Goal: Task Accomplishment & Management: Manage account settings

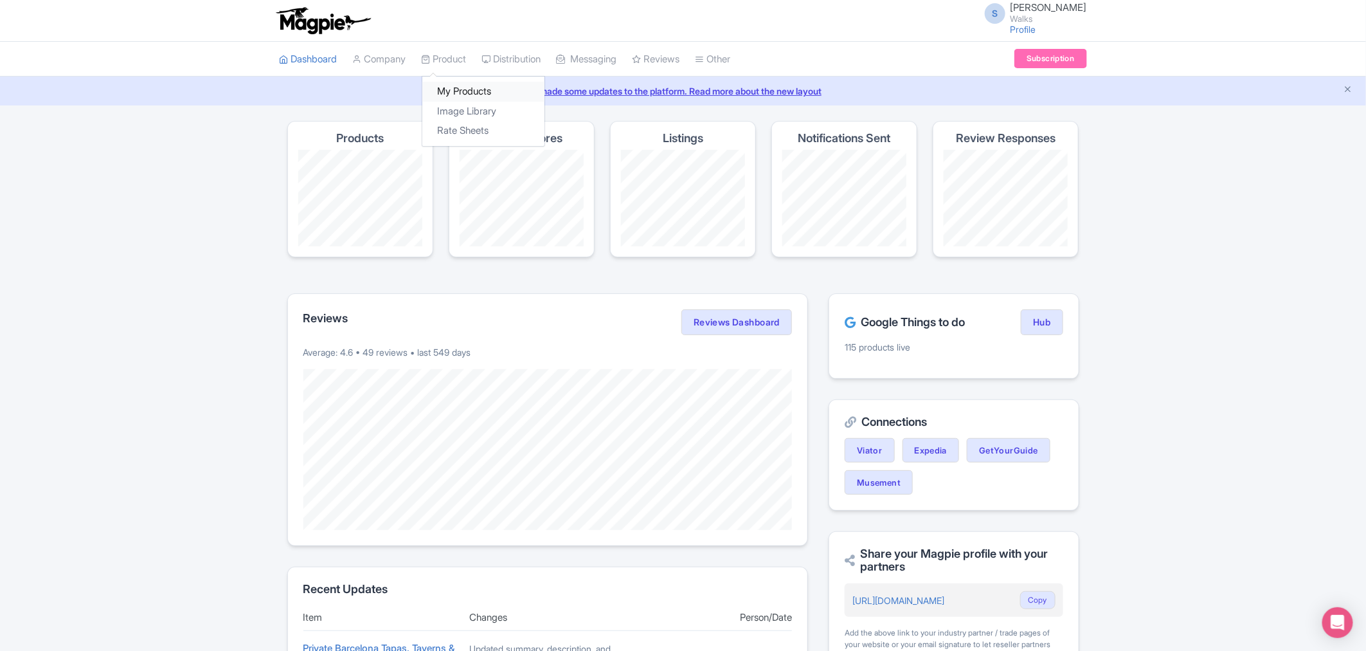
click at [458, 87] on link "My Products" at bounding box center [483, 92] width 122 height 20
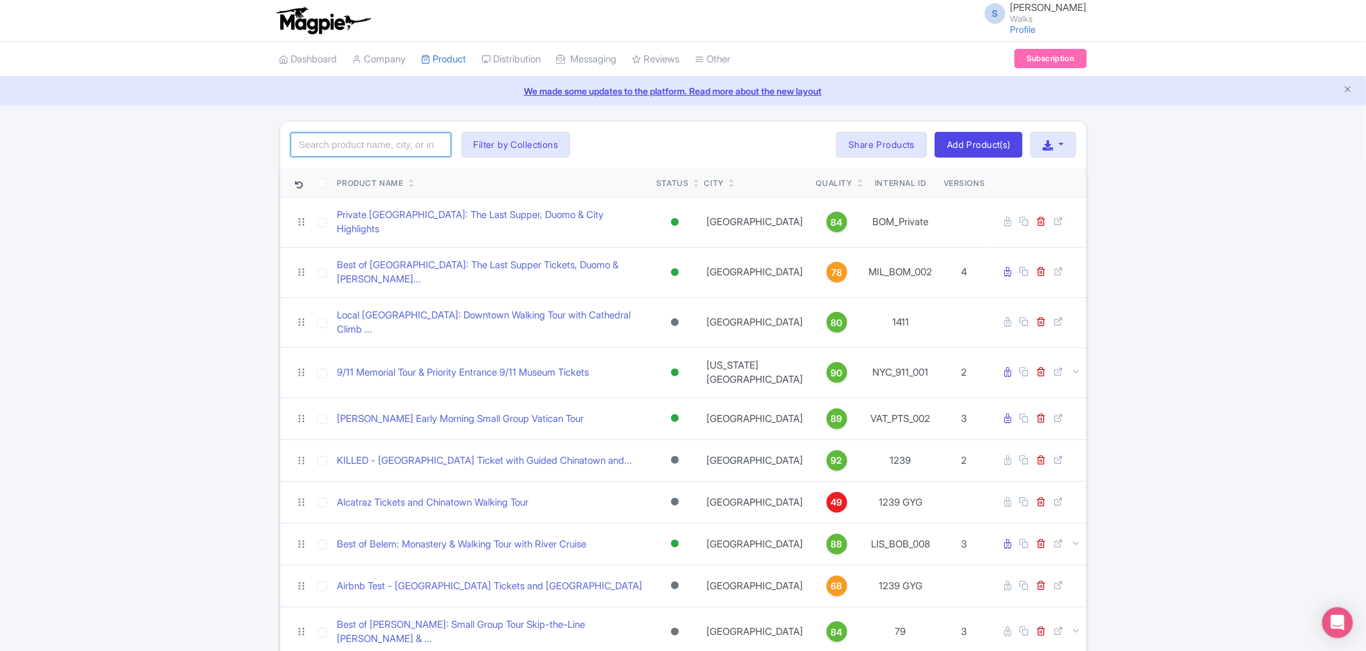
click at [419, 139] on input "search" at bounding box center [371, 144] width 161 height 24
paste input "15693P223"
type input "15693P223"
click button "Search" at bounding box center [0, 0] width 0 height 0
paste input "SEV_ATA_005"
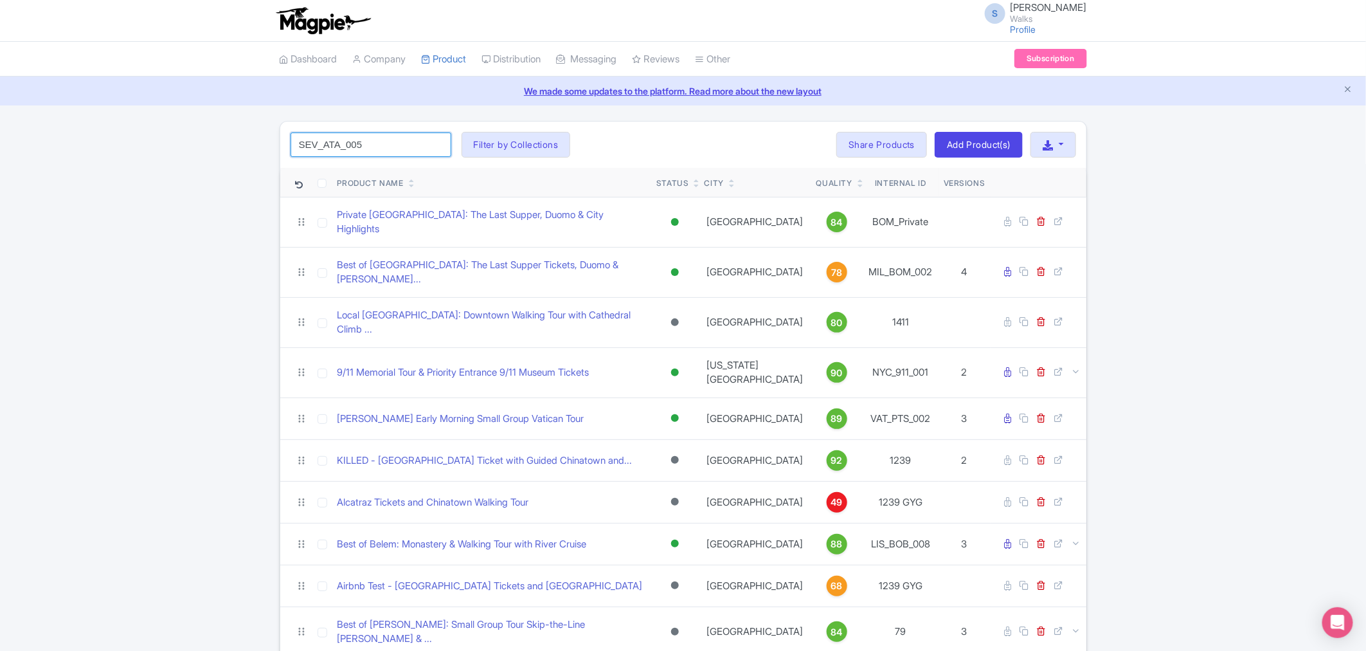
type input "SEV_ATA_005"
click button "Search" at bounding box center [0, 0] width 0 height 0
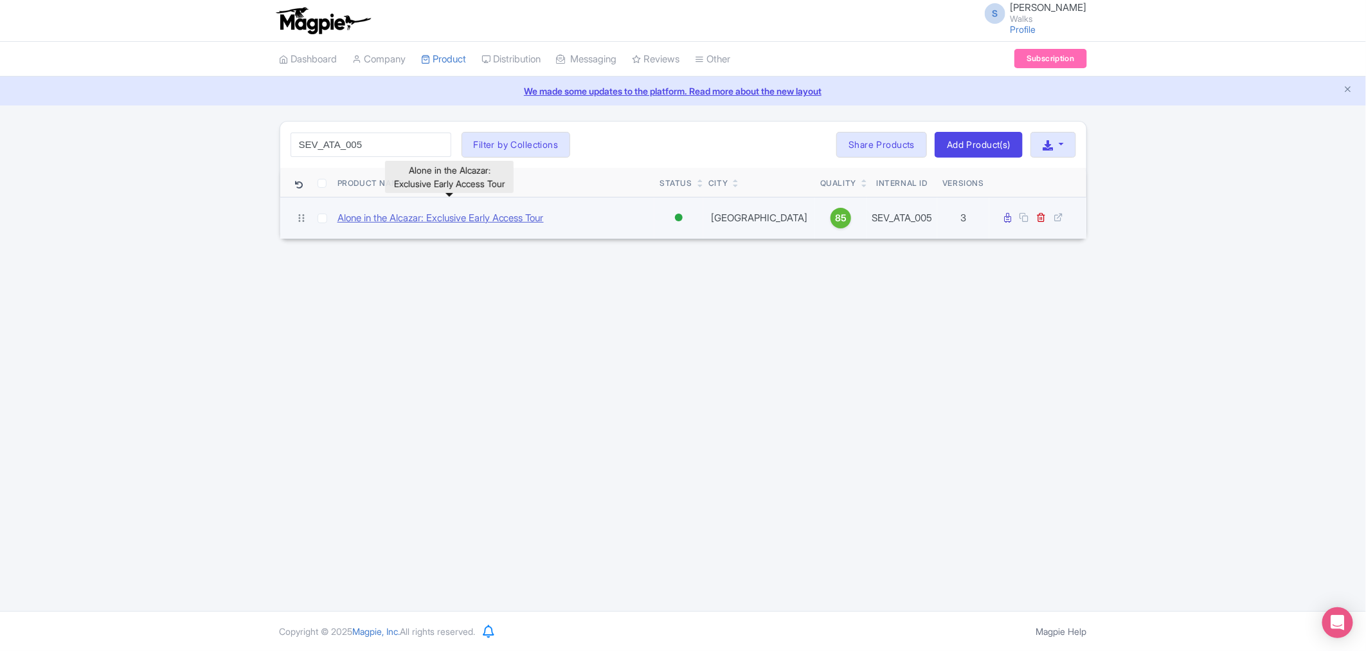
click at [461, 222] on link "Alone in the Alcazar: Exclusive Early Access Tour" at bounding box center [441, 218] width 206 height 15
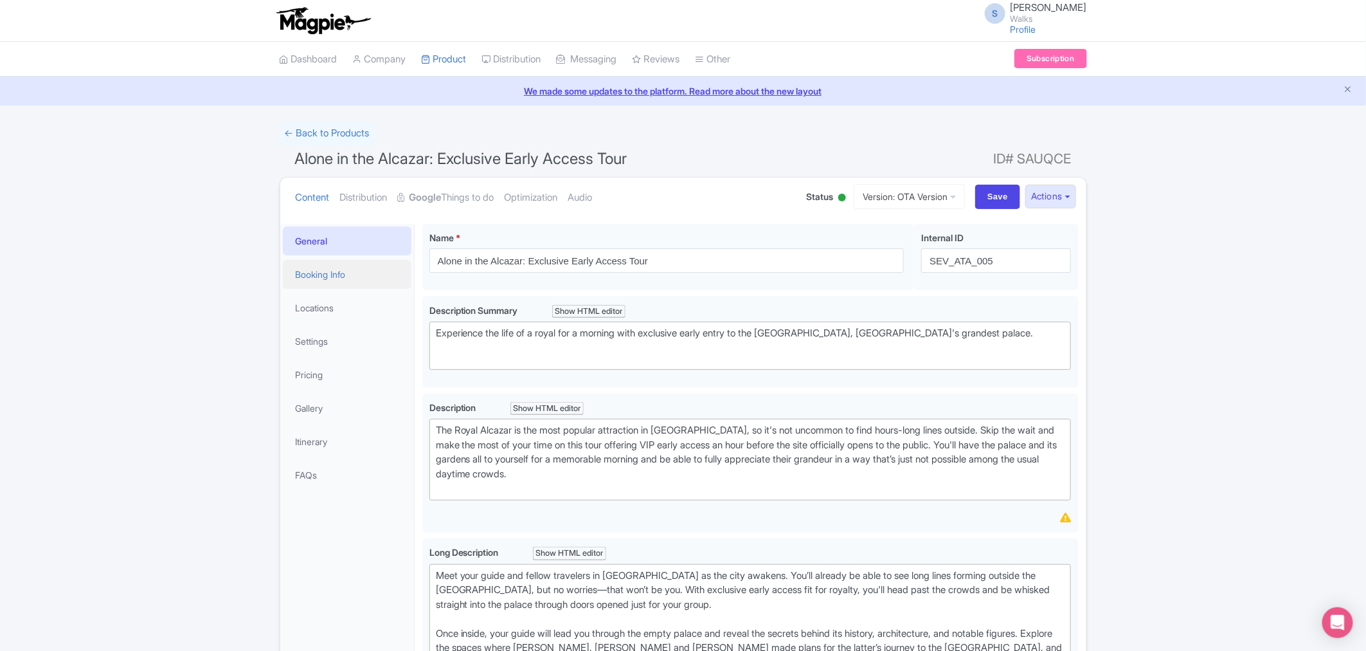
click at [347, 274] on link "Booking Info" at bounding box center [347, 274] width 129 height 29
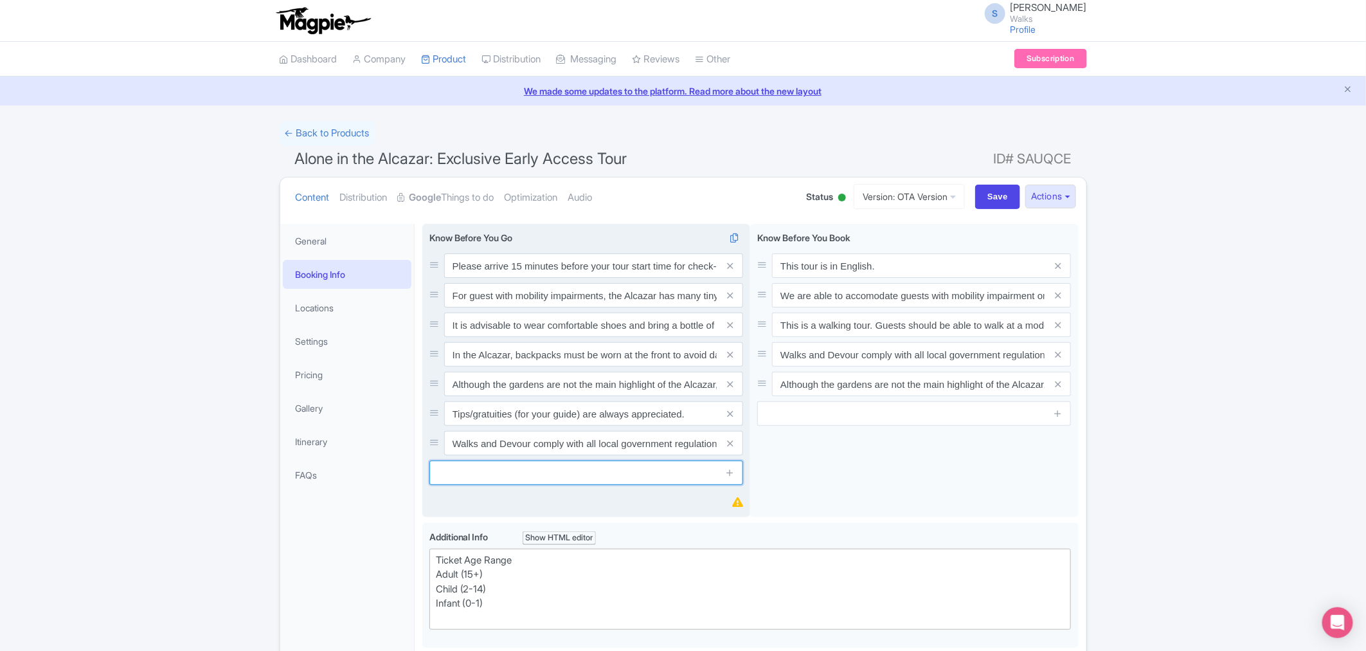
click at [575, 478] on input "text" at bounding box center [587, 472] width 314 height 24
click at [731, 472] on icon at bounding box center [730, 472] width 10 height 10
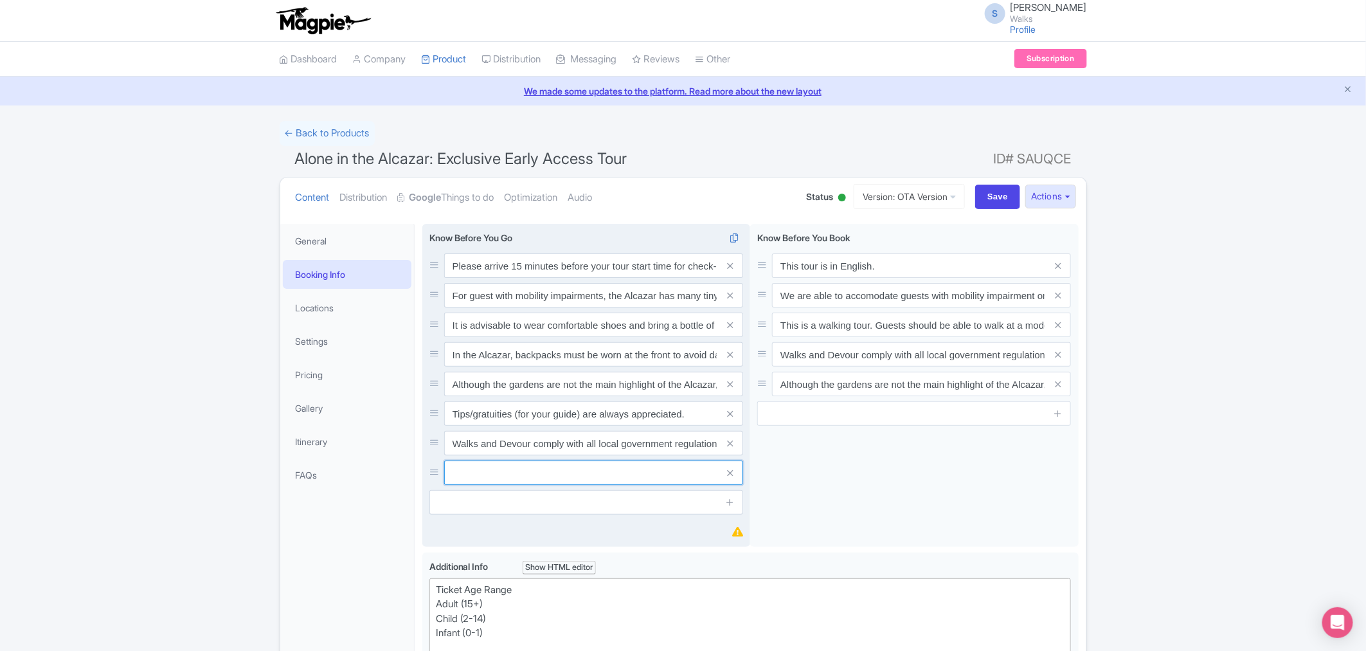
click at [638, 468] on input "text" at bounding box center [593, 472] width 299 height 24
click at [733, 471] on icon at bounding box center [730, 473] width 6 height 10
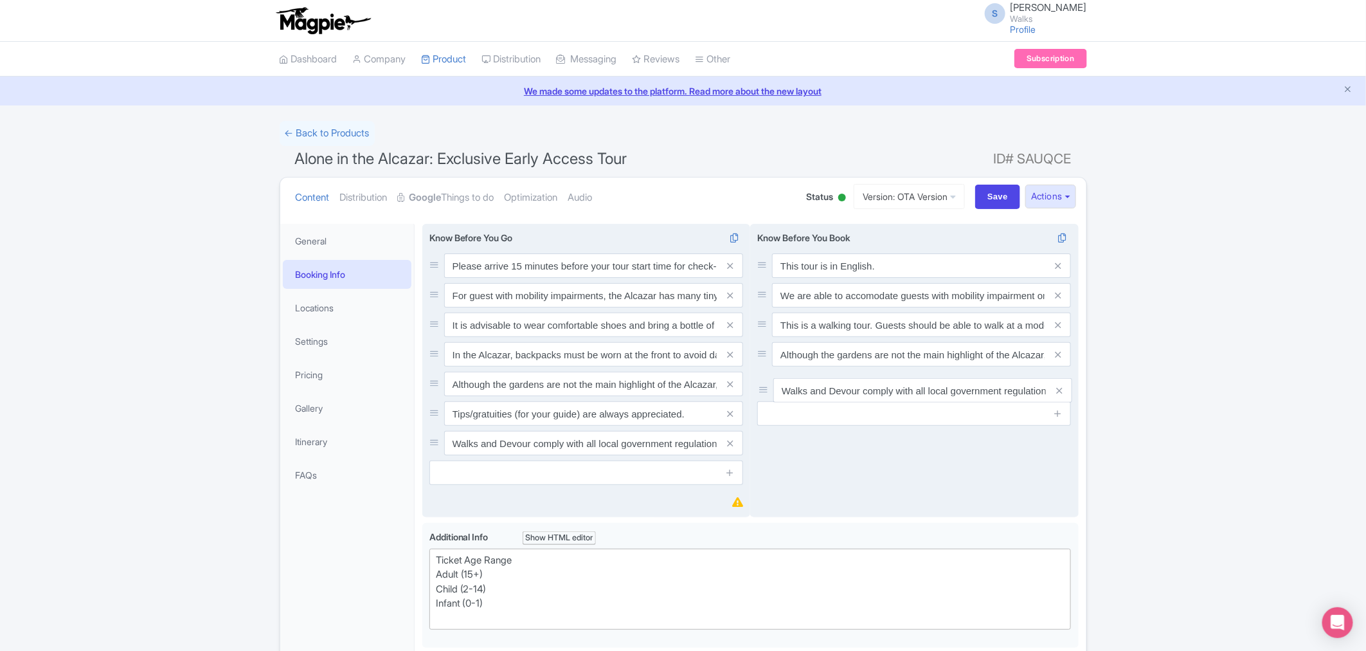
drag, startPoint x: 762, startPoint y: 352, endPoint x: 763, endPoint y: 387, distance: 34.7
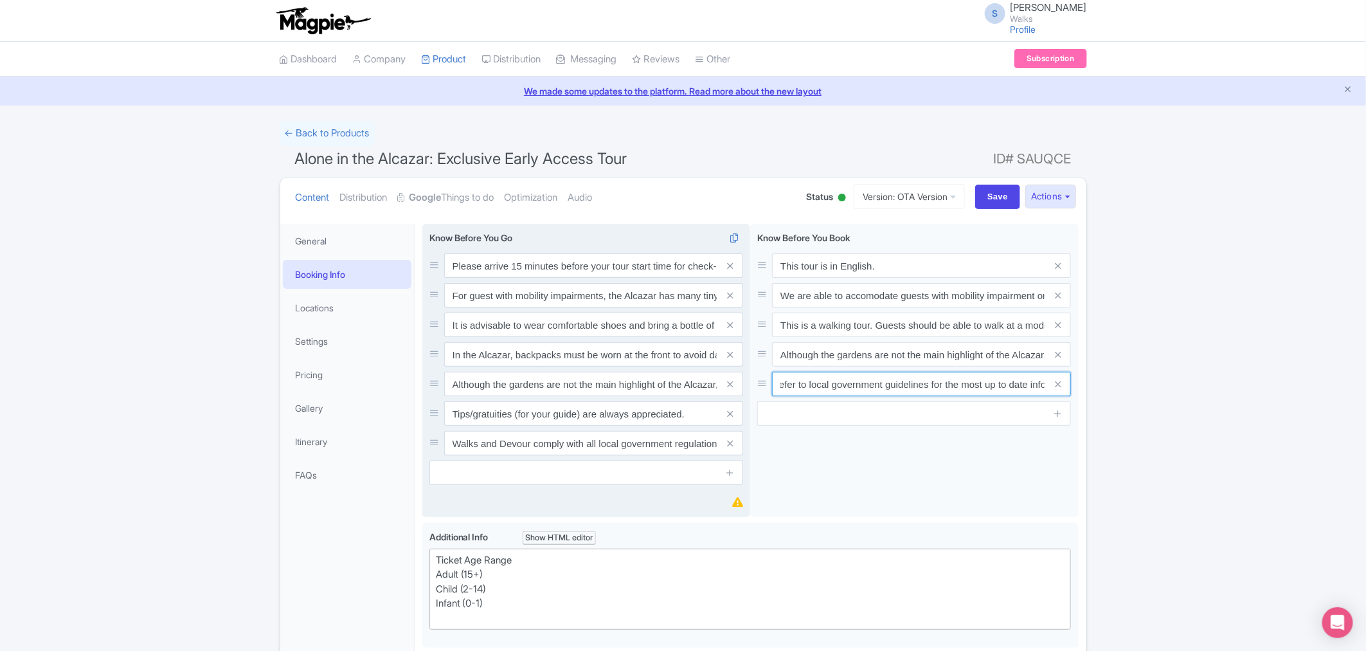
scroll to position [0, 348]
drag, startPoint x: 779, startPoint y: 386, endPoint x: 1100, endPoint y: 392, distance: 321.5
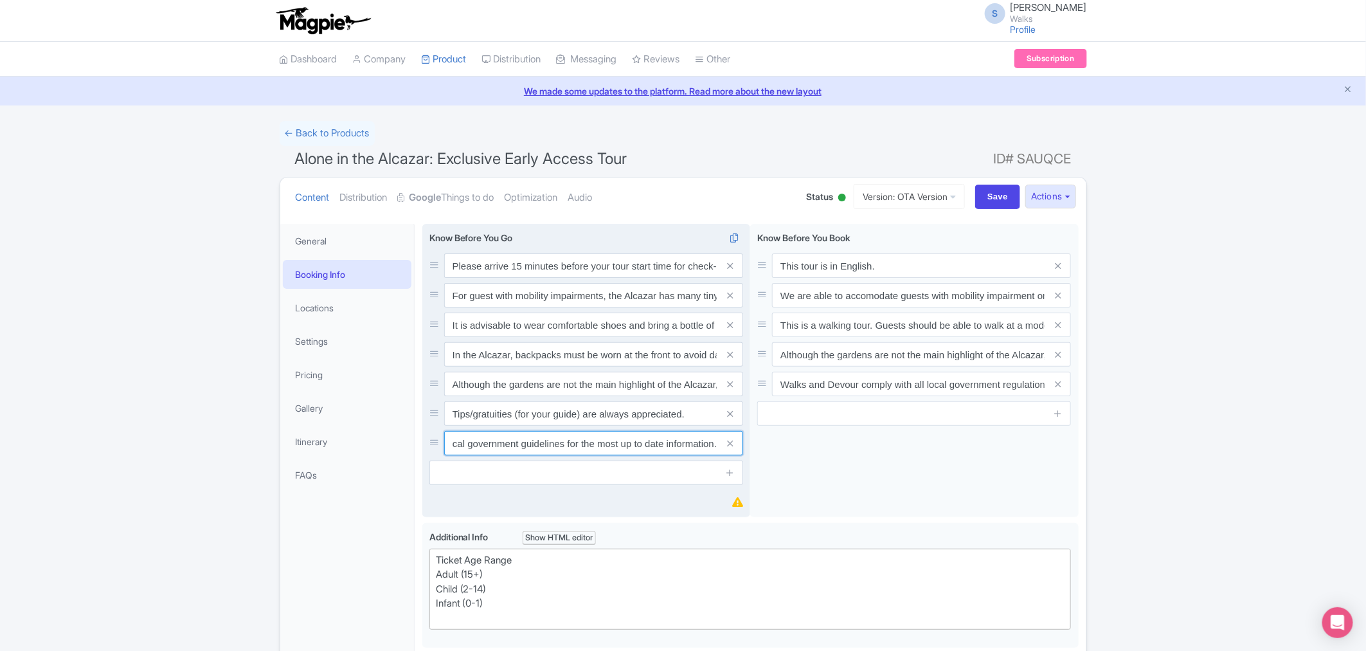
drag, startPoint x: 626, startPoint y: 446, endPoint x: 743, endPoint y: 448, distance: 116.4
click at [743, 448] on div "Walks and Devour comply with all local government regulations. Please refer to …" at bounding box center [593, 443] width 299 height 24
click at [518, 508] on div "Know Before You Go i Please arrive 15 minutes before your tour start time for c…" at bounding box center [586, 371] width 329 height 294
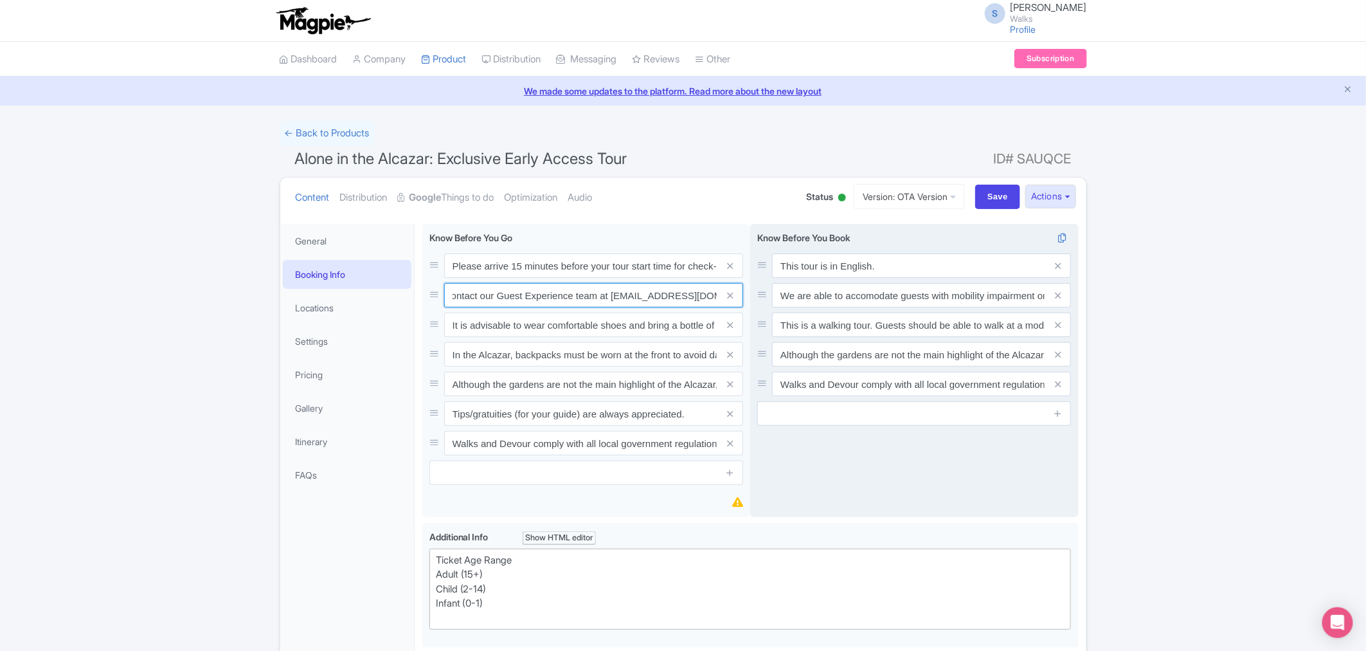
scroll to position [0, 867]
drag, startPoint x: 448, startPoint y: 299, endPoint x: 793, endPoint y: 289, distance: 345.4
click at [793, 289] on div "Know Before You Go i Please arrive 15 minutes before your tour start time for c…" at bounding box center [750, 373] width 656 height 299
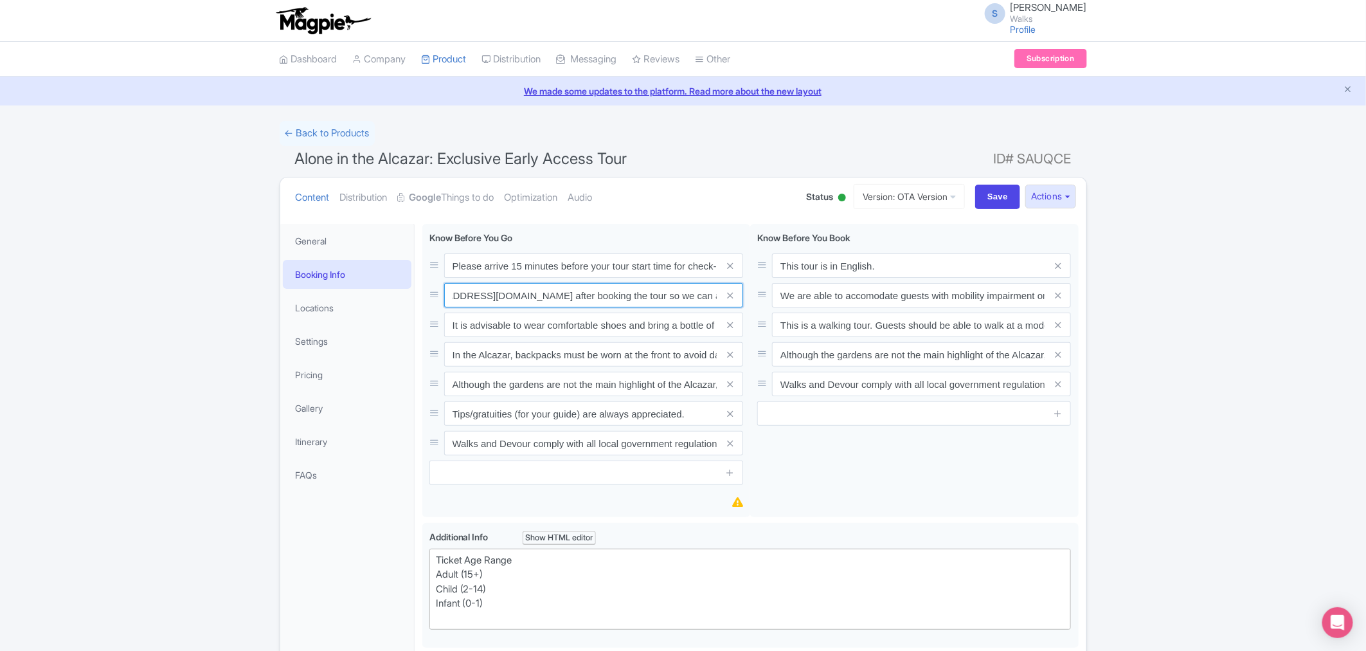
scroll to position [0, 0]
